Goal: Transaction & Acquisition: Purchase product/service

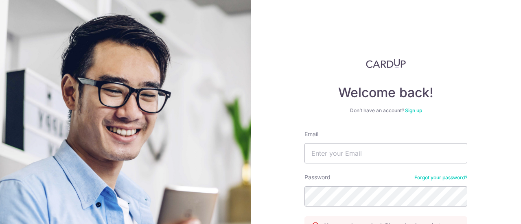
type input "[EMAIL_ADDRESS][DOMAIN_NAME]"
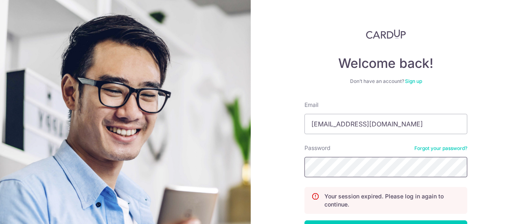
scroll to position [41, 0]
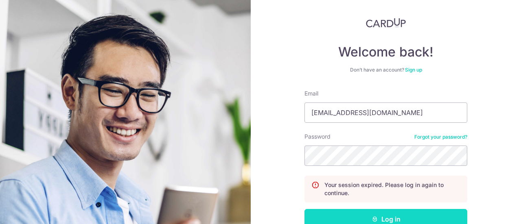
click at [389, 216] on button "Log in" at bounding box center [386, 219] width 163 height 20
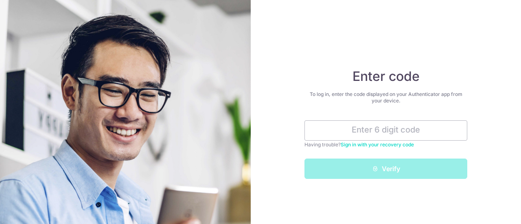
click at [385, 144] on link "Sign in with your recovery code" at bounding box center [377, 145] width 73 height 6
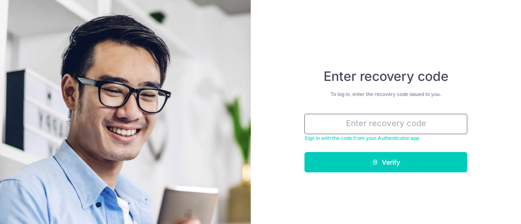
click at [387, 127] on input "text" at bounding box center [386, 124] width 163 height 20
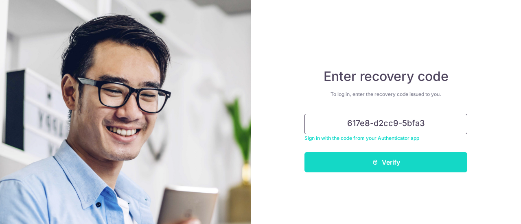
type input "617e8-d2cc9-5bfa3"
click at [400, 162] on button "Verify" at bounding box center [386, 162] width 163 height 20
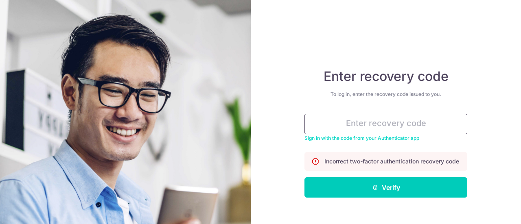
click at [382, 125] on input "text" at bounding box center [386, 124] width 163 height 20
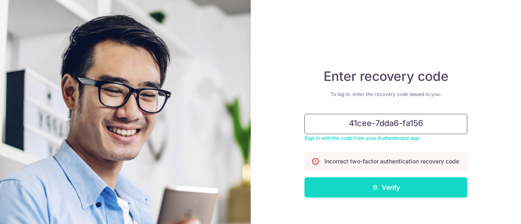
type input "41cee-7dda6-fa156"
click at [396, 193] on button "Verify" at bounding box center [386, 188] width 163 height 20
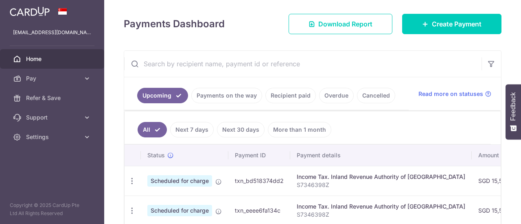
scroll to position [122, 0]
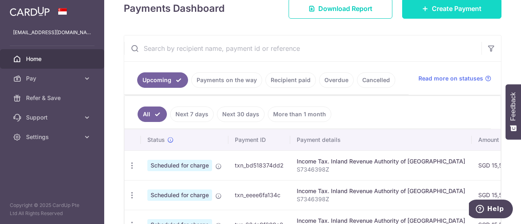
click at [425, 11] on link "Create Payment" at bounding box center [451, 8] width 99 height 20
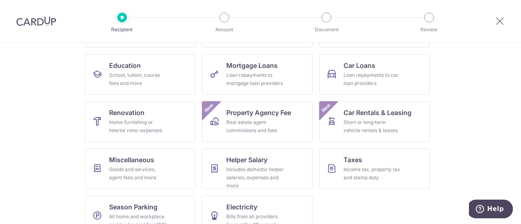
scroll to position [122, 0]
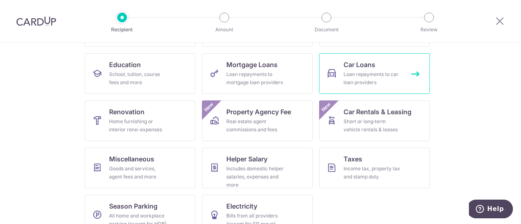
click at [407, 67] on link "Car Loans Loan repayments to car loan providers" at bounding box center [374, 73] width 111 height 41
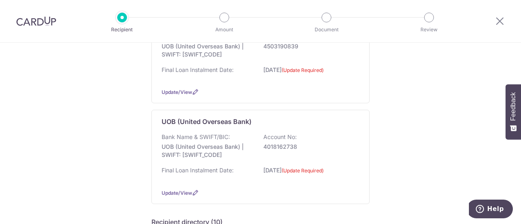
scroll to position [204, 0]
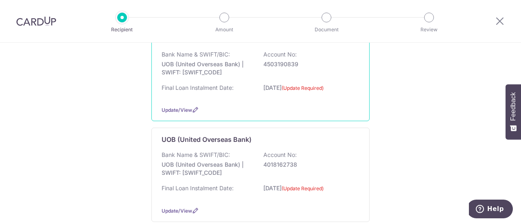
click at [269, 84] on p "30/06/2023 (Update Required)" at bounding box center [309, 90] width 91 height 13
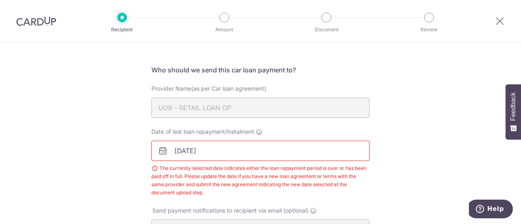
scroll to position [86, 0]
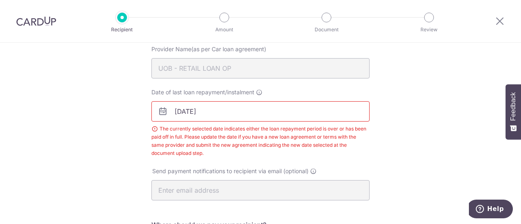
click at [259, 110] on body "Recipient Amount Document Review Recipient Details Your recipient does not need…" at bounding box center [260, 112] width 521 height 224
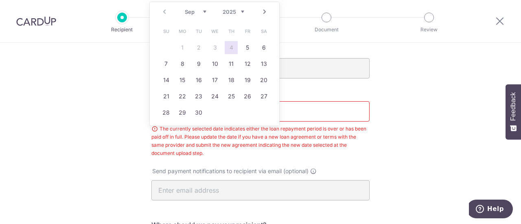
click at [244, 11] on select "2025 2026 2027 2028 2029 2030 2031 2032 2033 2034 2035" at bounding box center [234, 12] width 22 height 7
click at [212, 113] on link "30" at bounding box center [215, 112] width 13 height 13
type input "[DATE]"
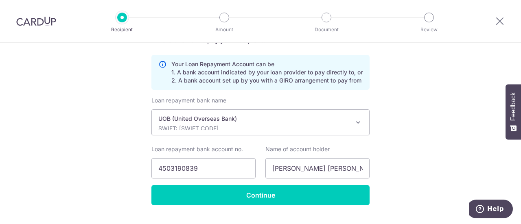
scroll to position [289, 0]
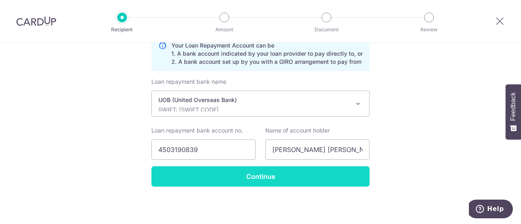
click at [327, 185] on input "Continue" at bounding box center [261, 177] width 218 height 20
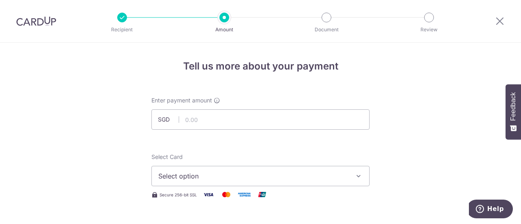
drag, startPoint x: 0, startPoint y: 0, endPoint x: 282, endPoint y: 131, distance: 310.8
click at [283, 122] on input "text" at bounding box center [261, 120] width 218 height 20
type input "596.00"
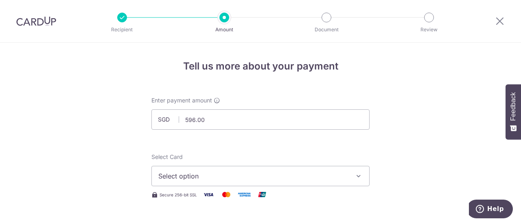
click at [352, 178] on button "Select option" at bounding box center [261, 176] width 218 height 20
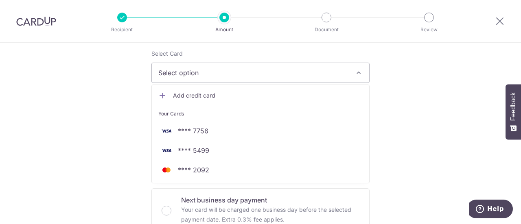
scroll to position [122, 0]
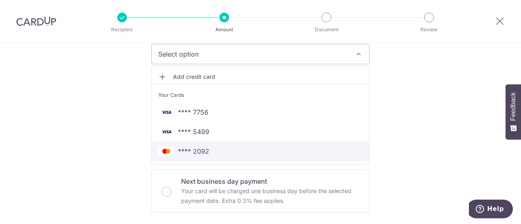
click at [203, 155] on span "**** 2092" at bounding box center [193, 152] width 31 height 10
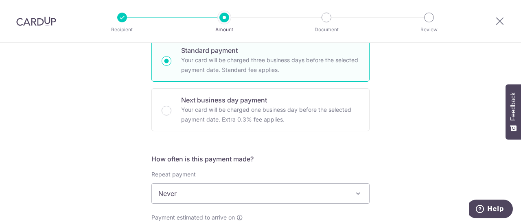
scroll to position [285, 0]
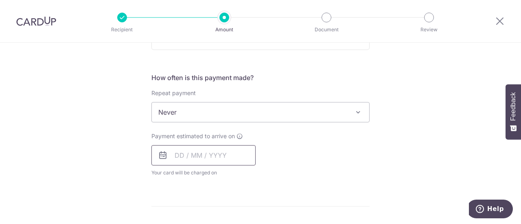
click at [175, 159] on input "text" at bounding box center [204, 155] width 104 height 20
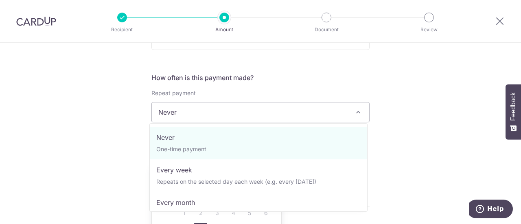
click at [190, 108] on span "Never" at bounding box center [261, 113] width 218 height 20
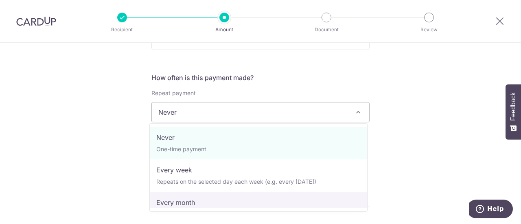
select select "3"
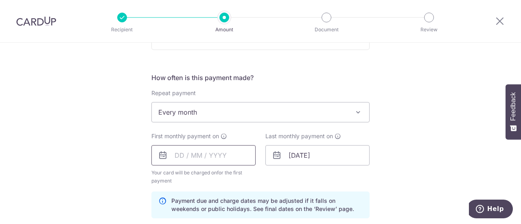
click at [173, 162] on input "text" at bounding box center [204, 155] width 104 height 20
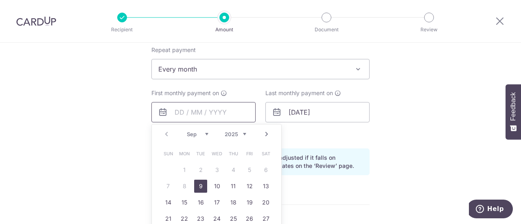
scroll to position [367, 0]
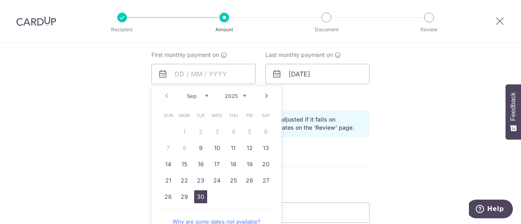
click at [198, 194] on link "30" at bounding box center [200, 197] width 13 height 13
type input "[DATE]"
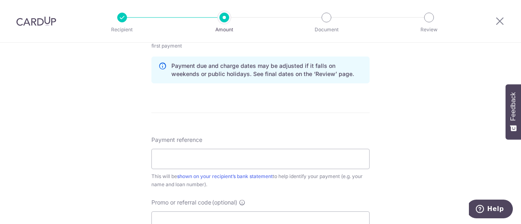
scroll to position [448, 0]
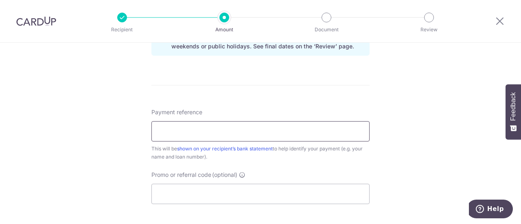
click at [274, 131] on input "Payment reference" at bounding box center [261, 131] width 218 height 20
type input "[PERSON_NAME] [PERSON_NAME] UOB 83601"
click at [284, 189] on input "Promo or referral code (optional)" at bounding box center [261, 194] width 218 height 20
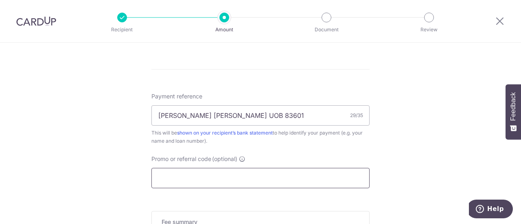
scroll to position [489, 0]
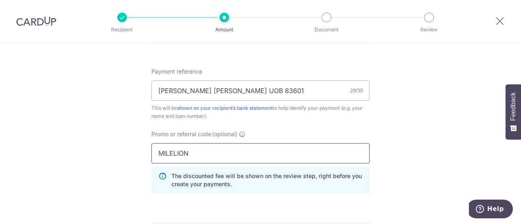
type input "MILELION"
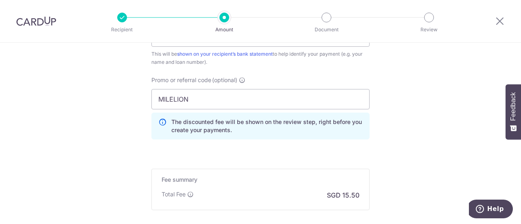
scroll to position [611, 0]
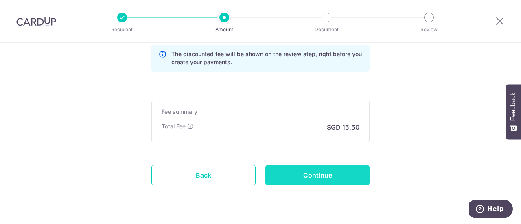
click at [344, 167] on input "Continue" at bounding box center [318, 175] width 104 height 20
type input "Create Schedule"
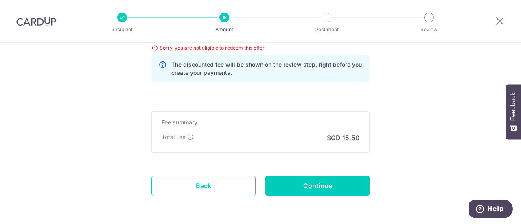
scroll to position [530, 0]
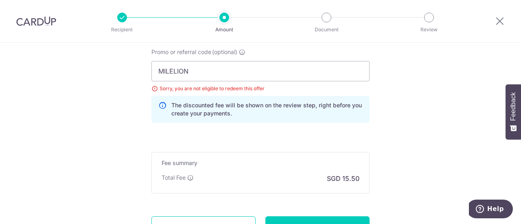
click at [152, 89] on div "Sorry, you are not eligible to redeem this offer" at bounding box center [261, 89] width 218 height 8
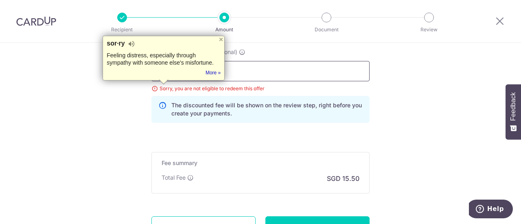
click at [279, 68] on input "MILELION" at bounding box center [261, 71] width 218 height 20
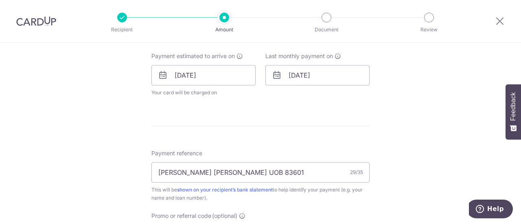
scroll to position [326, 0]
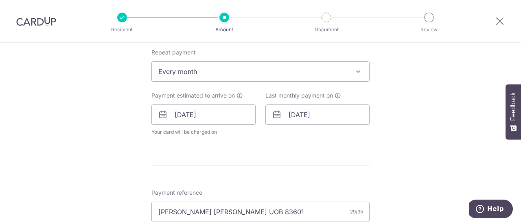
click at [504, 26] on div at bounding box center [500, 21] width 42 height 42
click at [502, 22] on icon at bounding box center [500, 21] width 10 height 10
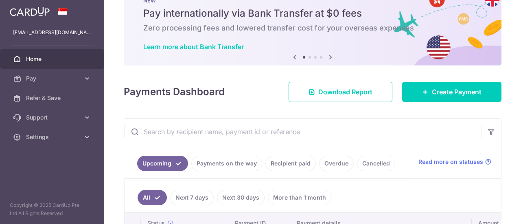
scroll to position [41, 0]
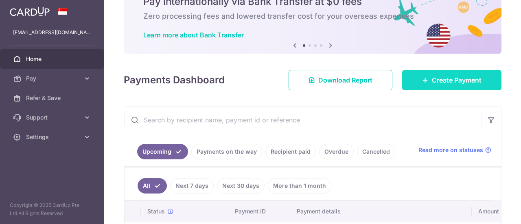
click at [422, 83] on icon at bounding box center [425, 80] width 7 height 7
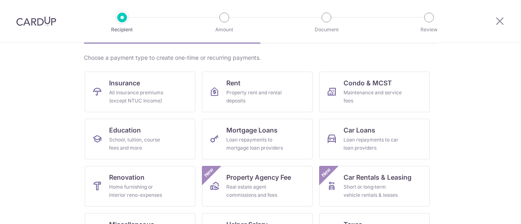
scroll to position [81, 0]
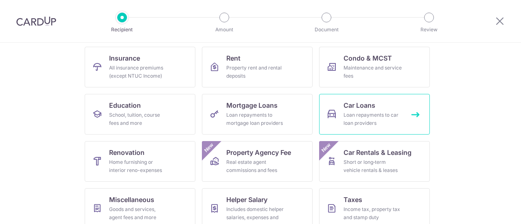
click at [374, 114] on div "Loan repayments to car loan providers" at bounding box center [373, 119] width 59 height 16
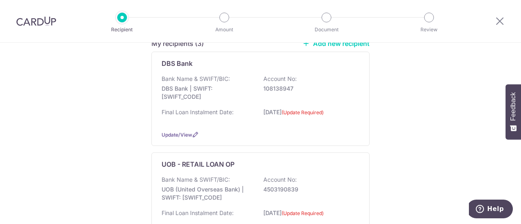
scroll to position [81, 0]
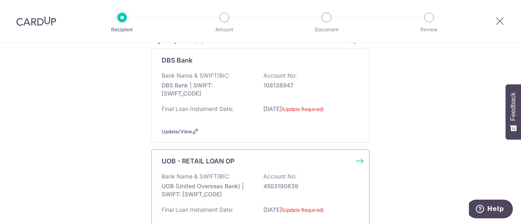
click at [173, 175] on p "Bank Name & SWIFT/BIC:" at bounding box center [196, 177] width 68 height 8
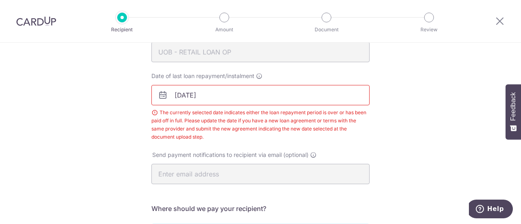
scroll to position [45, 0]
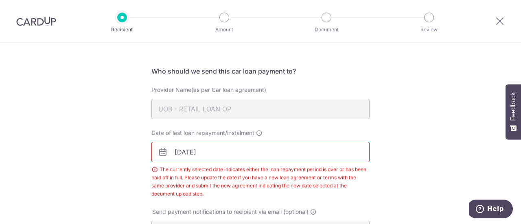
click at [191, 172] on div "The currently selected date indicates either the loan repayment period is over …" at bounding box center [261, 182] width 218 height 33
click at [226, 153] on input "[DATE]" at bounding box center [261, 152] width 218 height 20
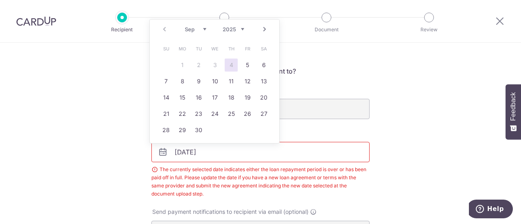
click at [243, 27] on select "2025 2026 2027 2028 2029 2030 2031 2032 2033 2034 2035" at bounding box center [234, 29] width 22 height 7
click at [210, 132] on link "30" at bounding box center [215, 130] width 13 height 13
type input "[DATE]"
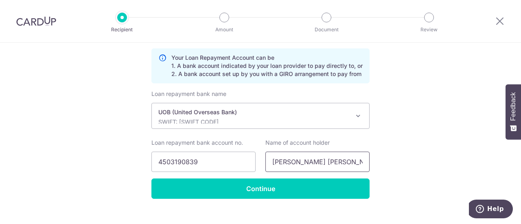
scroll to position [289, 0]
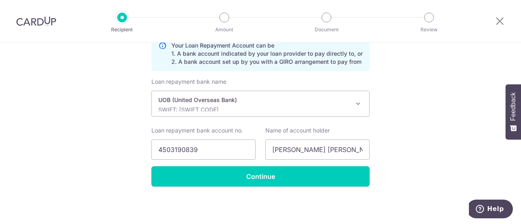
click at [313, 175] on input "Continue" at bounding box center [261, 177] width 218 height 20
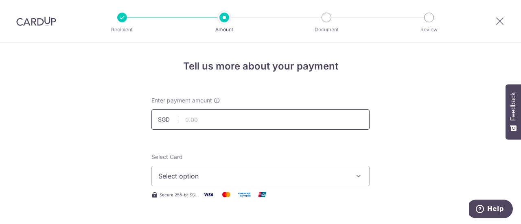
drag, startPoint x: 0, startPoint y: 0, endPoint x: 300, endPoint y: 119, distance: 322.7
click at [300, 119] on input "text" at bounding box center [261, 120] width 218 height 20
type input "596.00"
click at [275, 179] on span "Select option" at bounding box center [253, 177] width 190 height 10
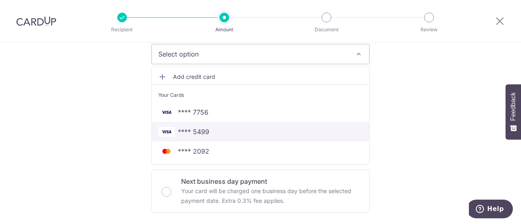
click at [205, 132] on span "**** 5499" at bounding box center [193, 132] width 31 height 10
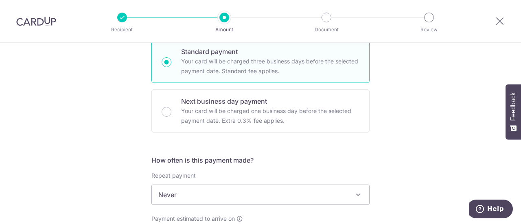
scroll to position [244, 0]
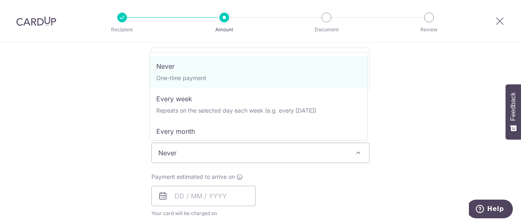
click at [319, 149] on span "Never" at bounding box center [261, 153] width 218 height 20
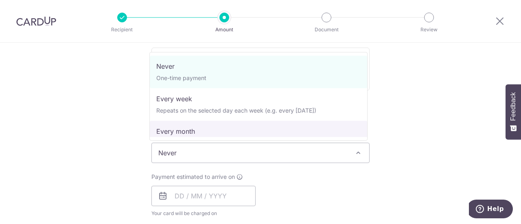
select select "3"
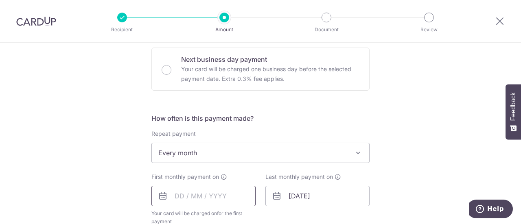
click at [177, 201] on input "text" at bounding box center [204, 196] width 104 height 20
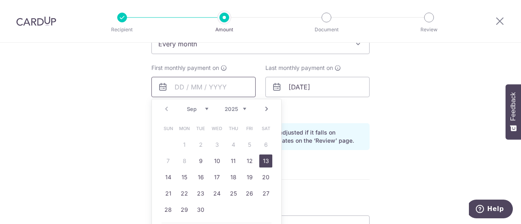
scroll to position [367, 0]
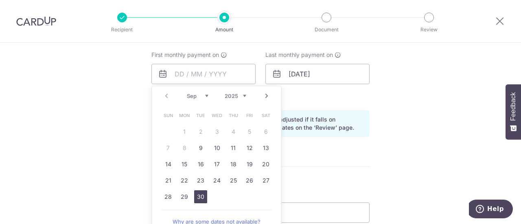
click at [195, 196] on link "30" at bounding box center [200, 197] width 13 height 13
type input "[DATE]"
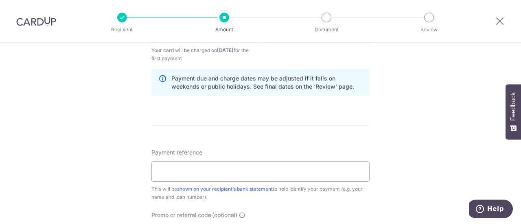
scroll to position [448, 0]
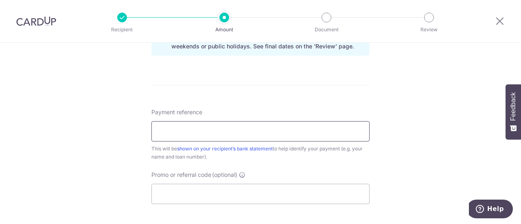
click at [336, 129] on input "Payment reference" at bounding box center [261, 131] width 218 height 20
type input "[PERSON_NAME] [PERSON_NAME] UOB 83601"
click at [244, 188] on input "Promo or referral code (optional)" at bounding box center [261, 194] width 218 height 20
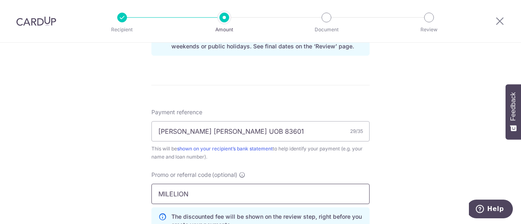
type input "MILELION"
click at [370, 168] on div "Tell us more about your payment Enter payment amount SGD 596.00 596.00 Select C…" at bounding box center [260, 2] width 521 height 815
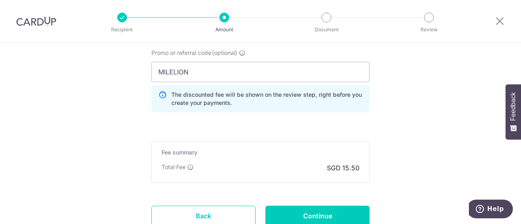
scroll to position [611, 0]
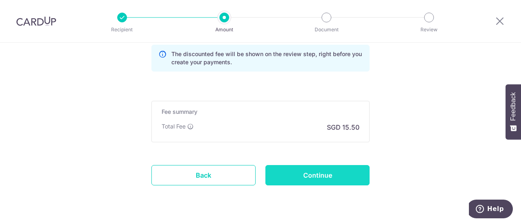
click at [363, 174] on input "Continue" at bounding box center [318, 175] width 104 height 20
type input "Create Schedule"
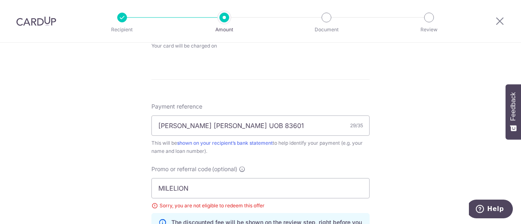
scroll to position [367, 0]
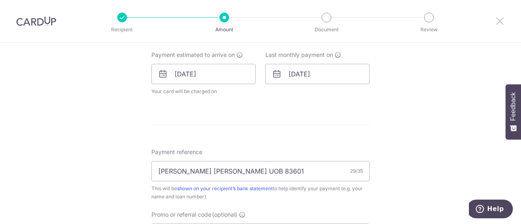
click at [500, 23] on icon at bounding box center [500, 21] width 10 height 10
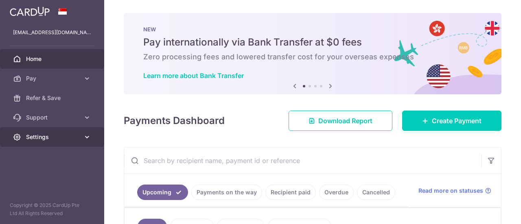
click at [81, 140] on link "Settings" at bounding box center [52, 138] width 104 height 20
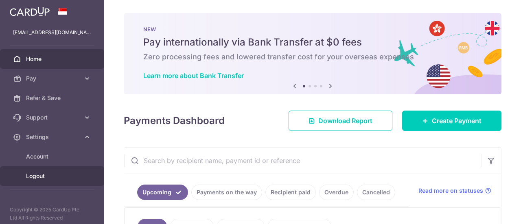
click at [41, 173] on span "Logout" at bounding box center [53, 176] width 54 height 8
